Goal: Information Seeking & Learning: Learn about a topic

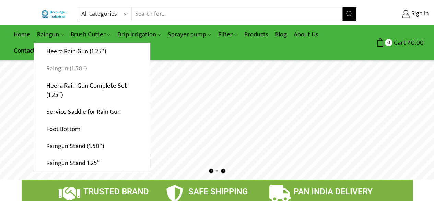
click at [64, 68] on link "Raingun (1.50″)" at bounding box center [92, 68] width 116 height 17
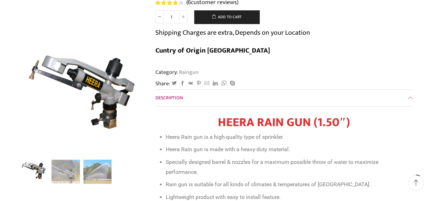
scroll to position [135, 0]
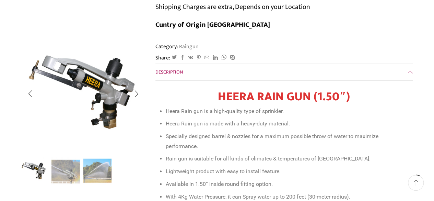
click at [97, 175] on img "3 / 3" at bounding box center [97, 170] width 28 height 28
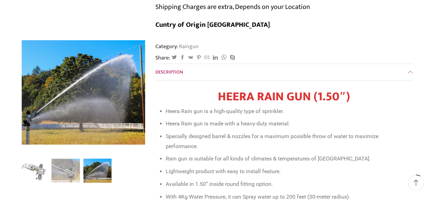
click at [75, 176] on img "2 / 3" at bounding box center [65, 170] width 28 height 28
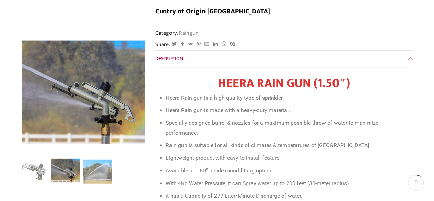
scroll to position [149, 0]
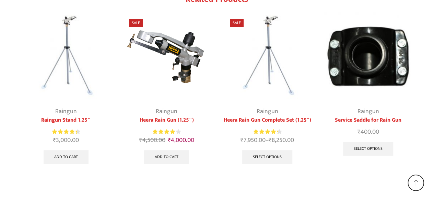
scroll to position [1505, 0]
